Goal: Task Accomplishment & Management: Manage account settings

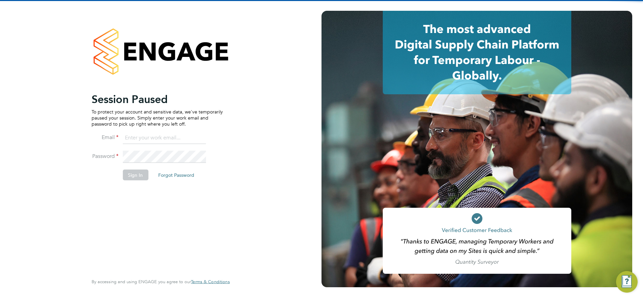
type input "[PERSON_NAME][EMAIL_ADDRESS][PERSON_NAME][DOMAIN_NAME]"
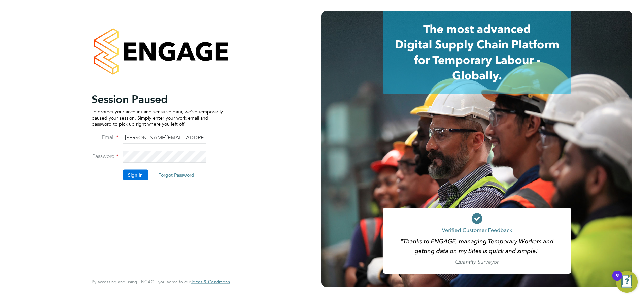
click at [136, 176] on button "Sign In" at bounding box center [136, 174] width 26 height 11
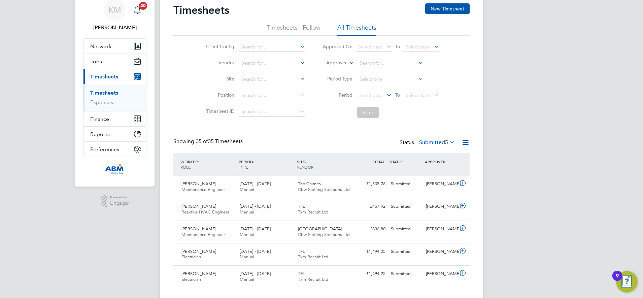
scroll to position [41, 0]
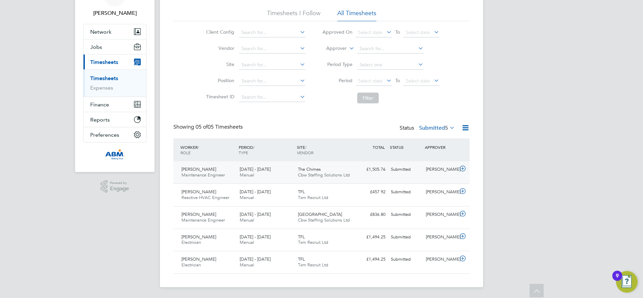
click at [358, 174] on div "£1,505.76 Submitted" at bounding box center [370, 169] width 35 height 11
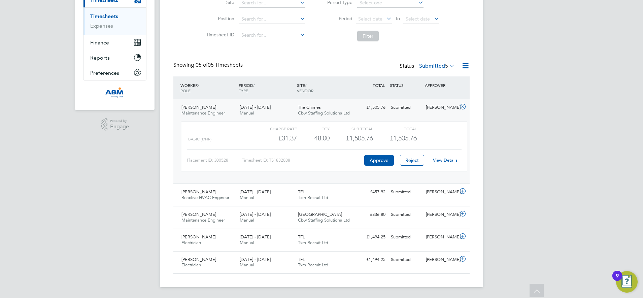
scroll to position [95, 0]
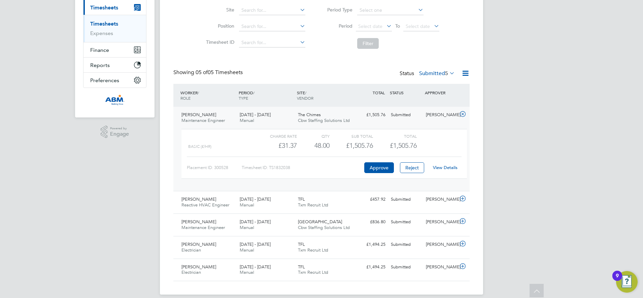
click at [357, 118] on div "£1,505.76 Submitted" at bounding box center [370, 114] width 35 height 11
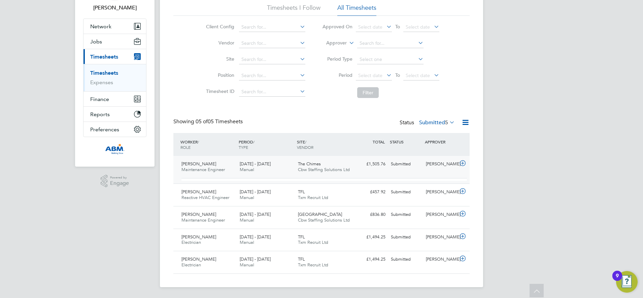
scroll to position [41, 0]
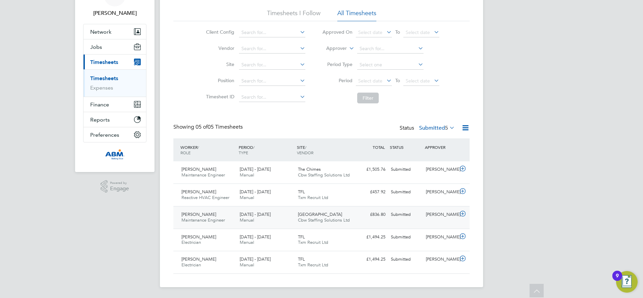
click at [354, 219] on div "£836.80 Submitted" at bounding box center [370, 214] width 35 height 11
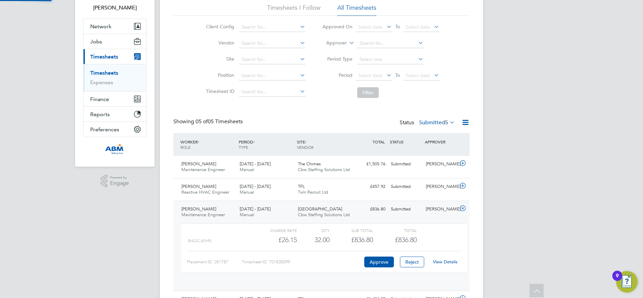
scroll to position [11, 66]
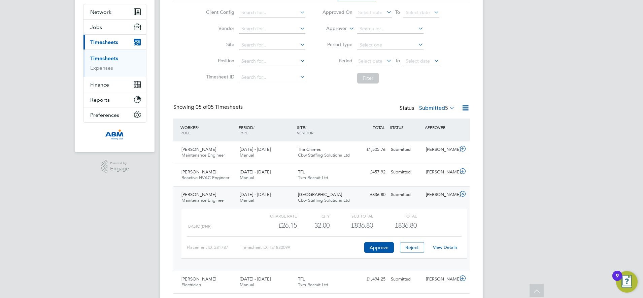
click at [365, 196] on div "£836.80 Submitted" at bounding box center [370, 194] width 35 height 11
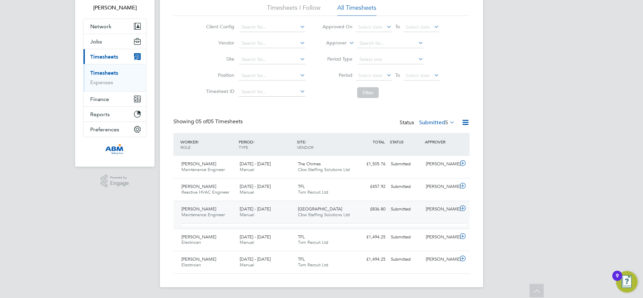
scroll to position [41, 0]
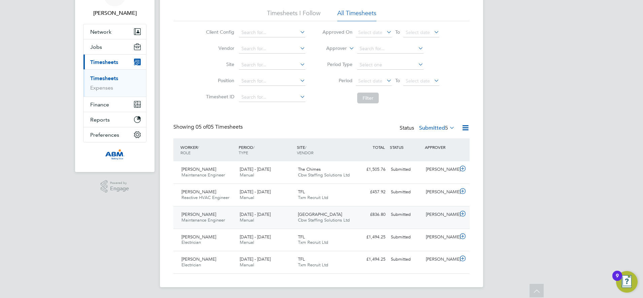
click at [346, 218] on span "Cbw Staffing Solutions Ltd" at bounding box center [324, 220] width 52 height 6
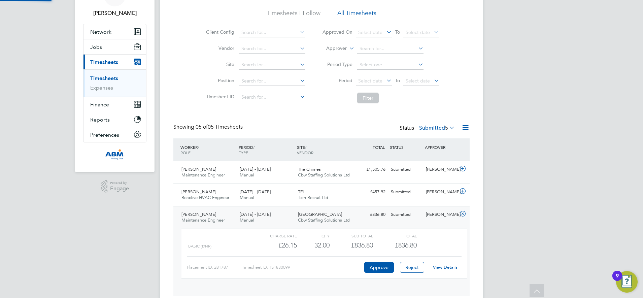
scroll to position [11, 66]
click at [370, 268] on button "Approve" at bounding box center [379, 267] width 30 height 11
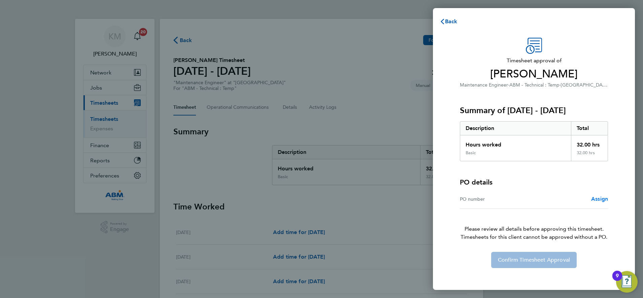
click at [597, 198] on span "Assign" at bounding box center [599, 199] width 17 height 6
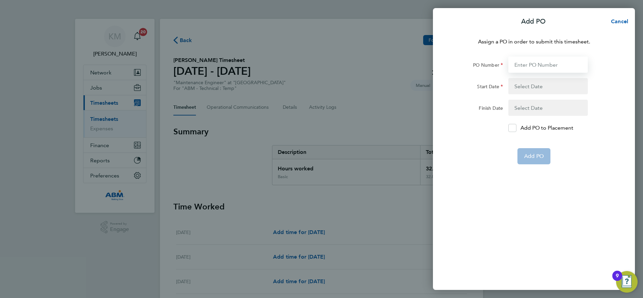
click at [530, 64] on input "PO Number" at bounding box center [547, 65] width 79 height 16
type input "647938"
click at [533, 88] on button "button" at bounding box center [547, 86] width 79 height 16
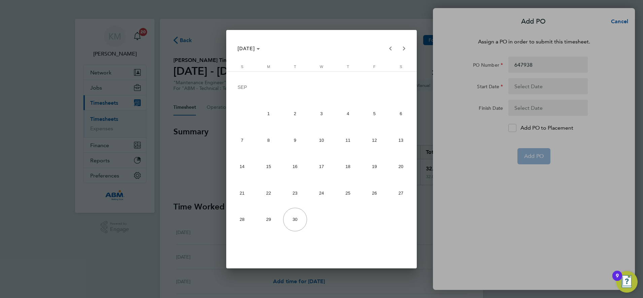
drag, startPoint x: 402, startPoint y: 168, endPoint x: 465, endPoint y: 138, distance: 70.3
click at [402, 168] on span "20" at bounding box center [401, 166] width 24 height 24
type input "20 Sep 25"
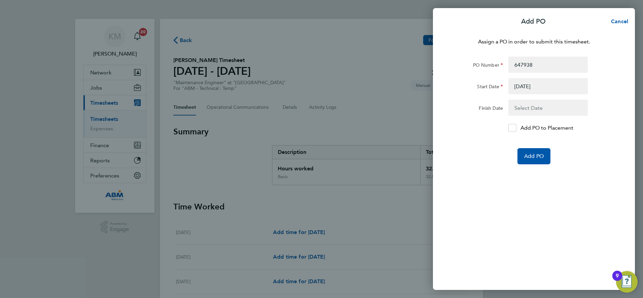
click at [526, 108] on button "button" at bounding box center [547, 108] width 79 height 16
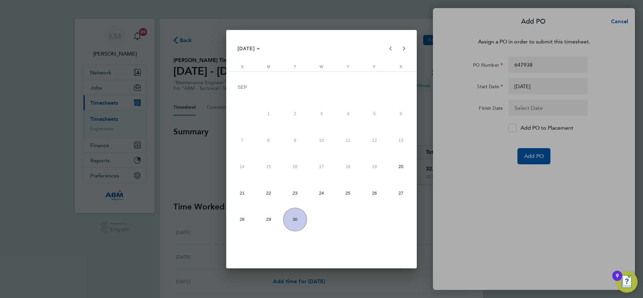
click at [376, 192] on span "26" at bounding box center [374, 193] width 24 height 24
type input "26 Sep 25"
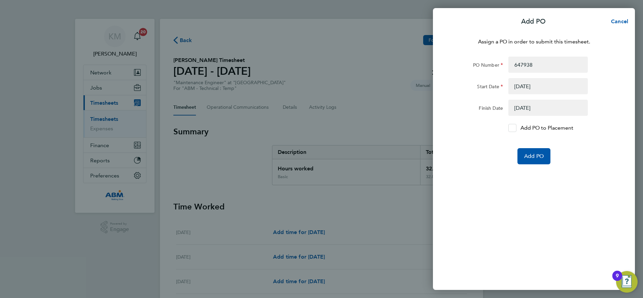
click at [512, 128] on icon at bounding box center [512, 128] width 5 height 4
click at [515, 128] on input "Add PO to Placement" at bounding box center [515, 128] width 0 height 0
click at [531, 155] on span "Add PO" at bounding box center [534, 156] width 20 height 7
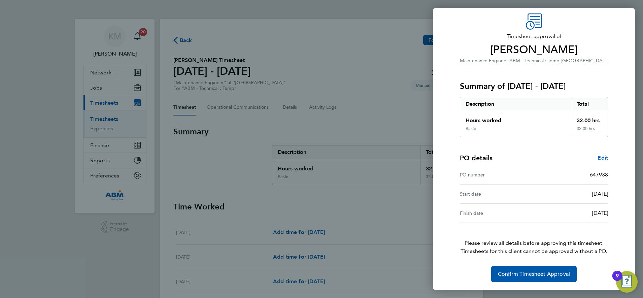
scroll to position [25, 0]
click at [535, 274] on span "Confirm Timesheet Approval" at bounding box center [534, 273] width 72 height 7
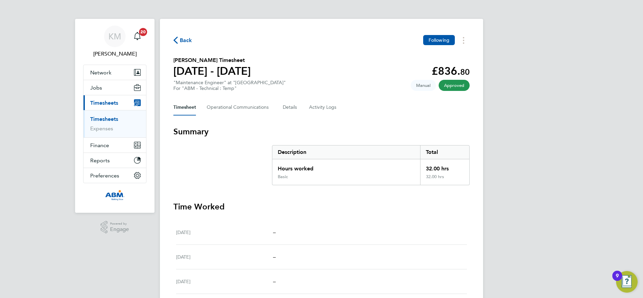
click at [183, 36] on span "Back" at bounding box center [186, 40] width 12 height 8
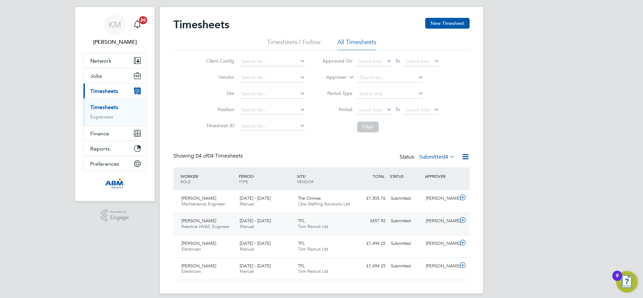
scroll to position [18, 0]
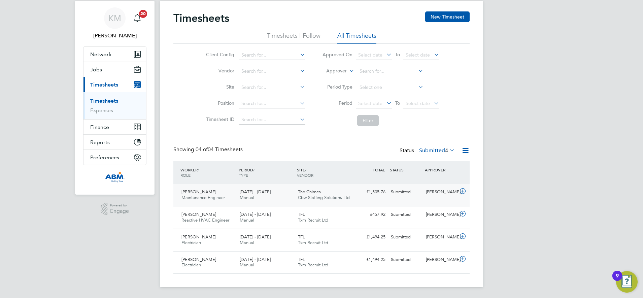
click at [354, 196] on div "£1,505.76 Submitted" at bounding box center [370, 191] width 35 height 11
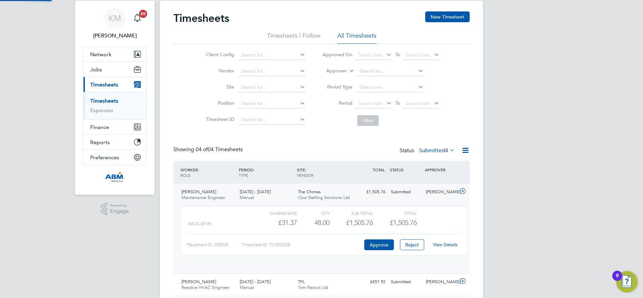
scroll to position [11, 66]
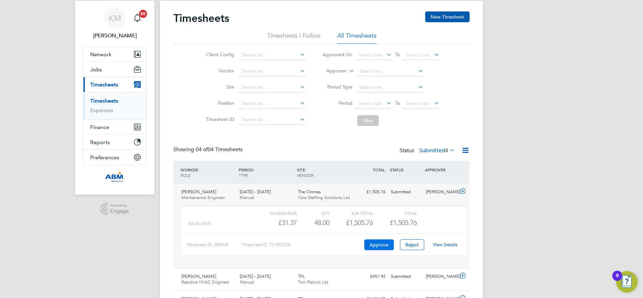
click at [375, 244] on button "Approve" at bounding box center [379, 244] width 30 height 11
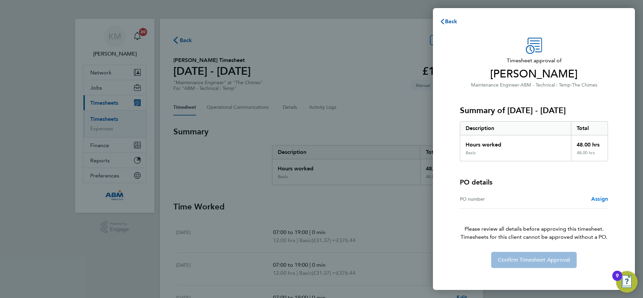
click at [595, 198] on span "Assign" at bounding box center [599, 199] width 17 height 6
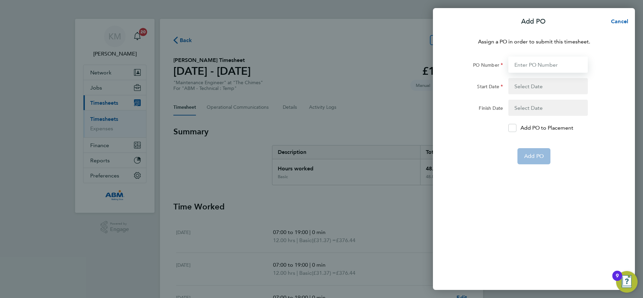
click at [518, 66] on input "PO Number" at bounding box center [547, 65] width 79 height 16
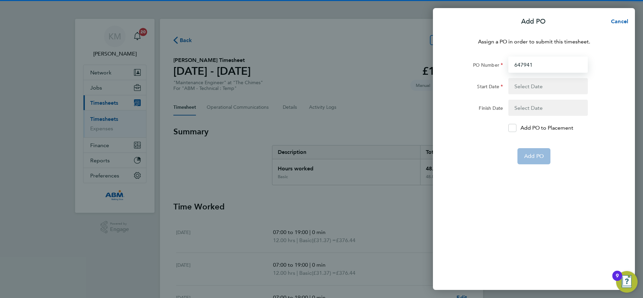
type input "647941"
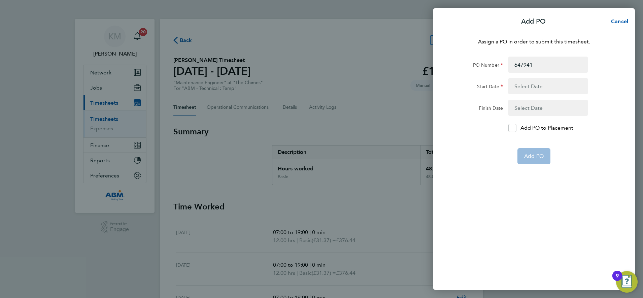
click at [519, 84] on button "button" at bounding box center [547, 86] width 79 height 16
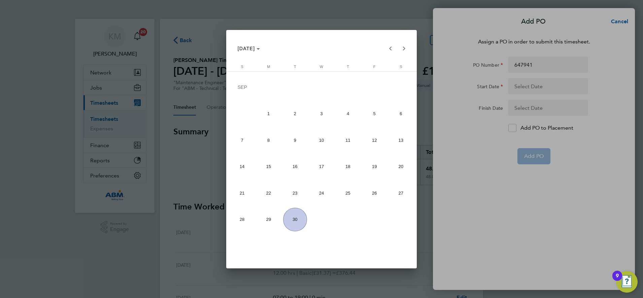
click at [403, 140] on span "13" at bounding box center [401, 140] width 24 height 24
type input "13 Sep 25"
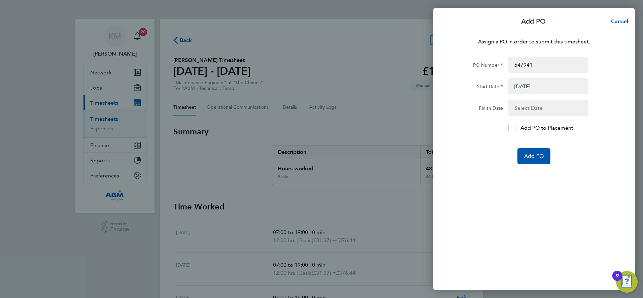
click at [532, 109] on button "button" at bounding box center [547, 108] width 79 height 16
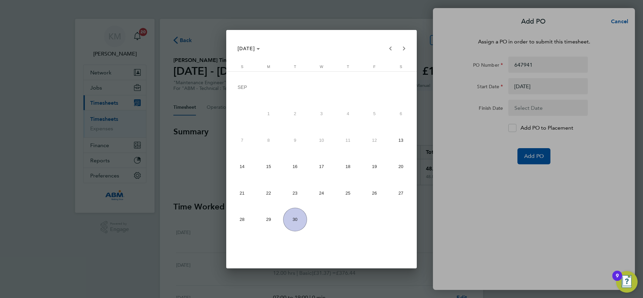
click at [373, 166] on span "19" at bounding box center [374, 166] width 24 height 24
type input "19 Sep 25"
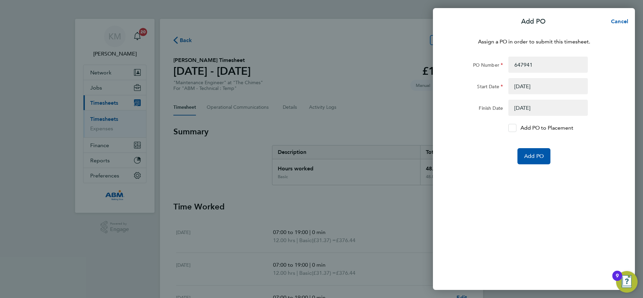
click at [508, 129] on div at bounding box center [512, 128] width 8 height 8
click at [515, 128] on input "Add PO to Placement" at bounding box center [515, 128] width 0 height 0
click at [530, 152] on button "Add PO" at bounding box center [533, 156] width 33 height 16
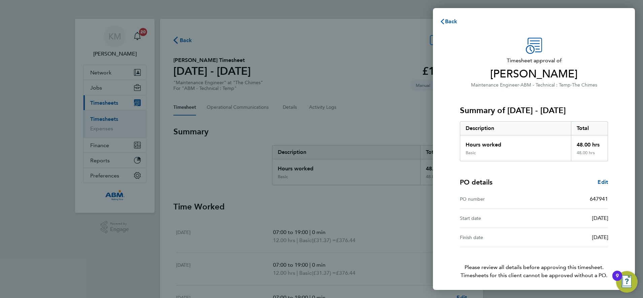
scroll to position [25, 0]
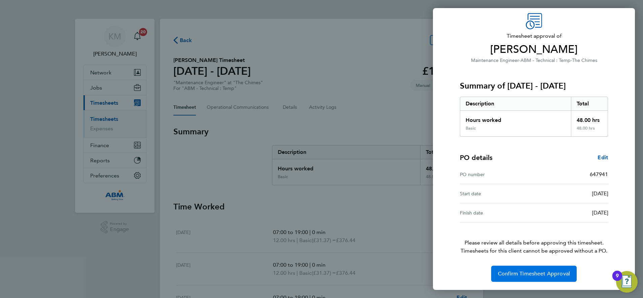
click at [528, 275] on span "Confirm Timesheet Approval" at bounding box center [534, 273] width 72 height 7
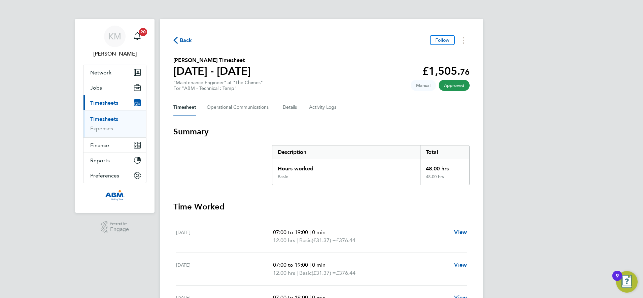
click at [188, 39] on span "Back" at bounding box center [186, 40] width 12 height 8
